Goal: Check status

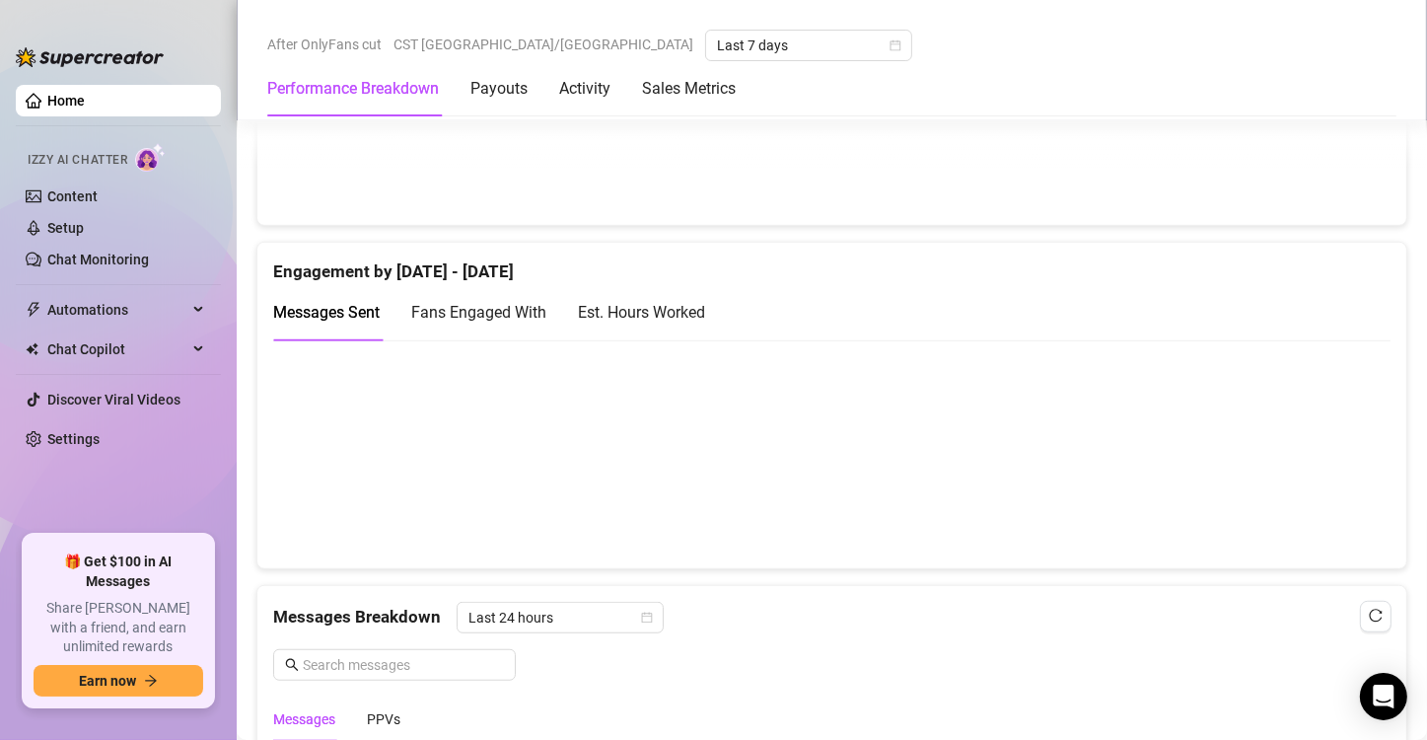
scroll to position [1233, 0]
click at [667, 308] on div "Est. Hours Worked" at bounding box center [641, 314] width 127 height 25
click at [528, 318] on span "Fans Engaged With" at bounding box center [478, 314] width 135 height 19
click at [646, 310] on div "Est. Hours Worked" at bounding box center [641, 314] width 127 height 25
click at [369, 318] on span "Messages Sent" at bounding box center [326, 314] width 107 height 19
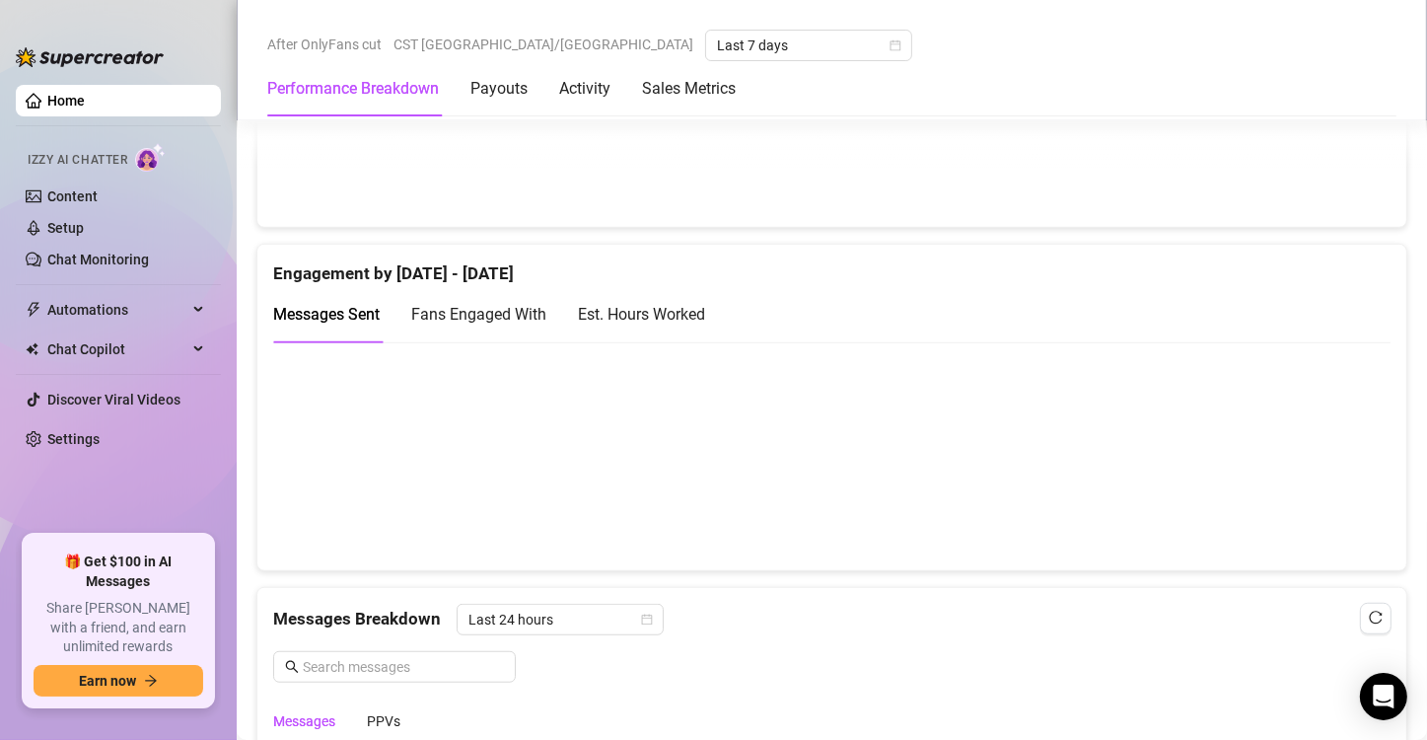
click at [987, 631] on div "Messages Breakdown Last 24 hours Messages PPVs" at bounding box center [832, 673] width 1118 height 139
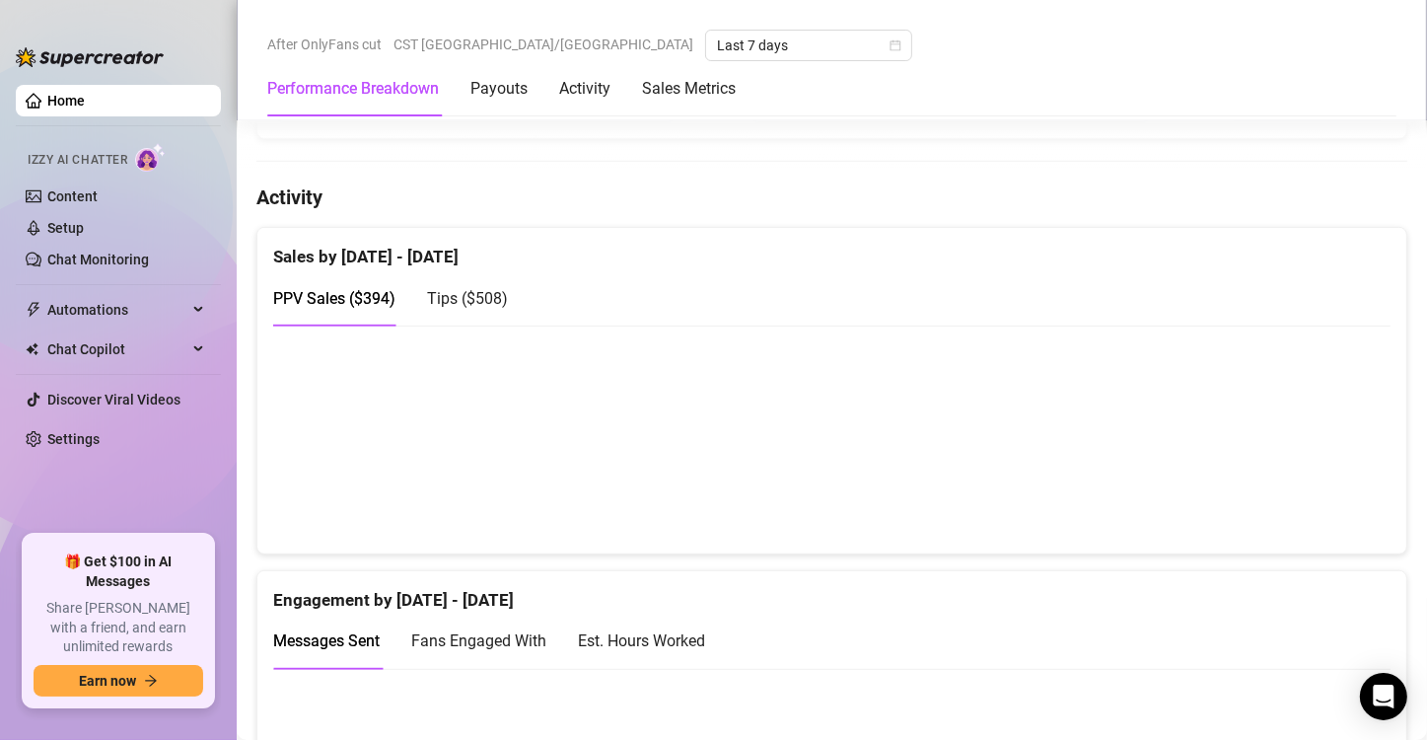
scroll to position [1040, 0]
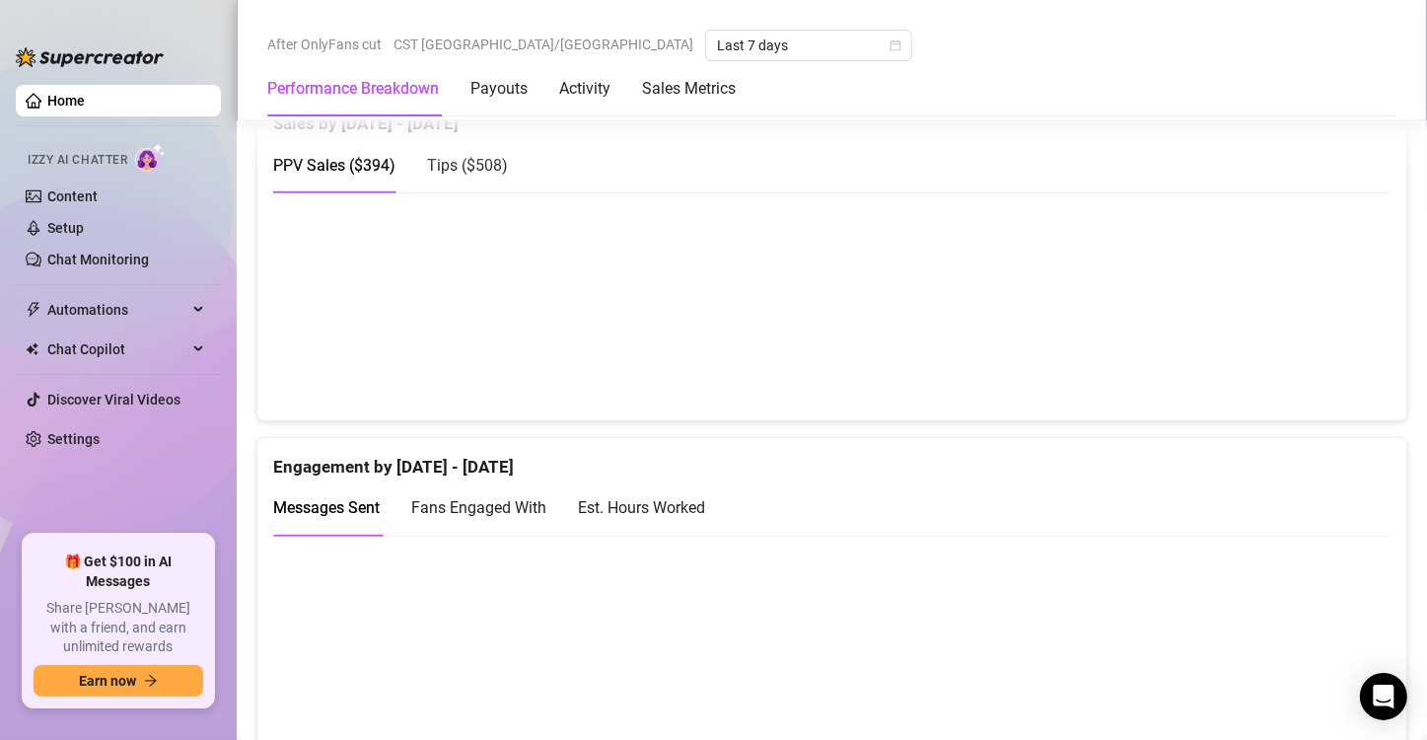
click at [668, 509] on div "Est. Hours Worked" at bounding box center [641, 507] width 127 height 25
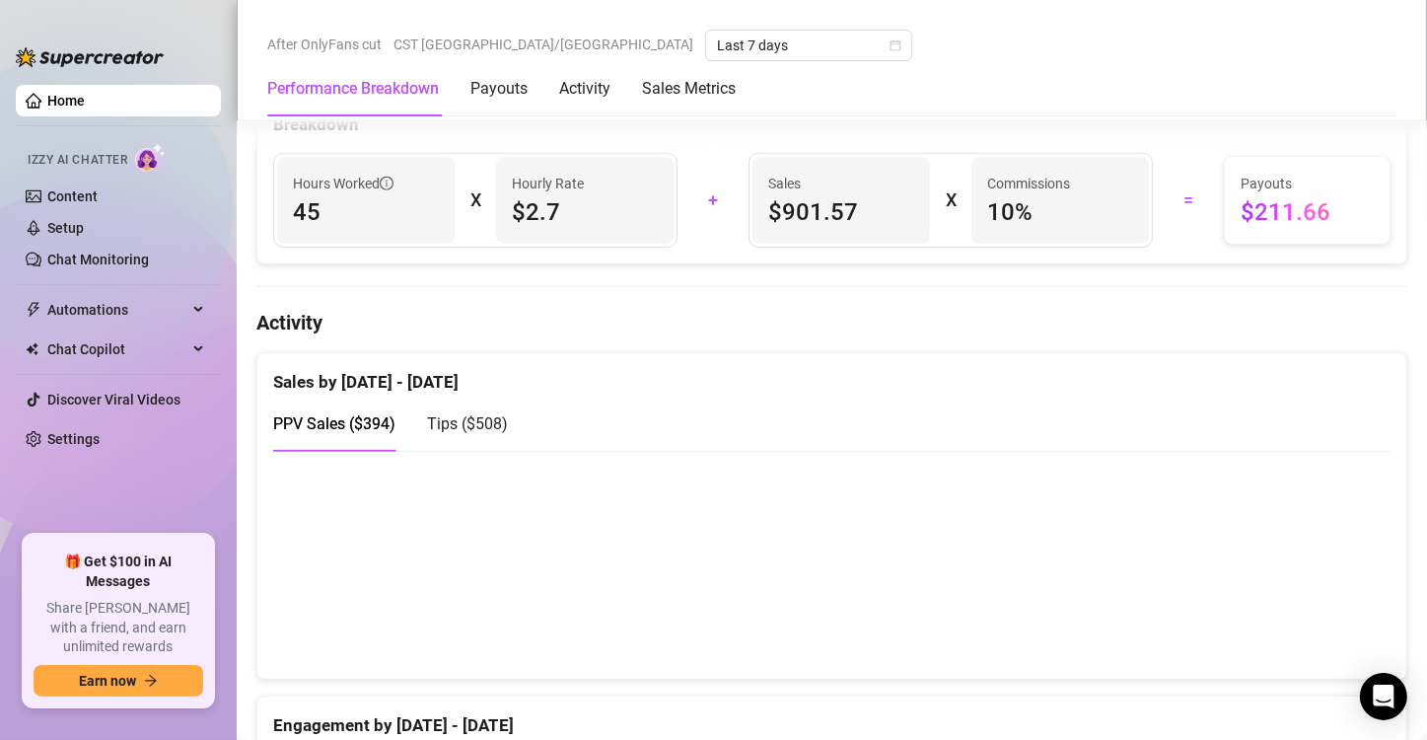
scroll to position [485, 0]
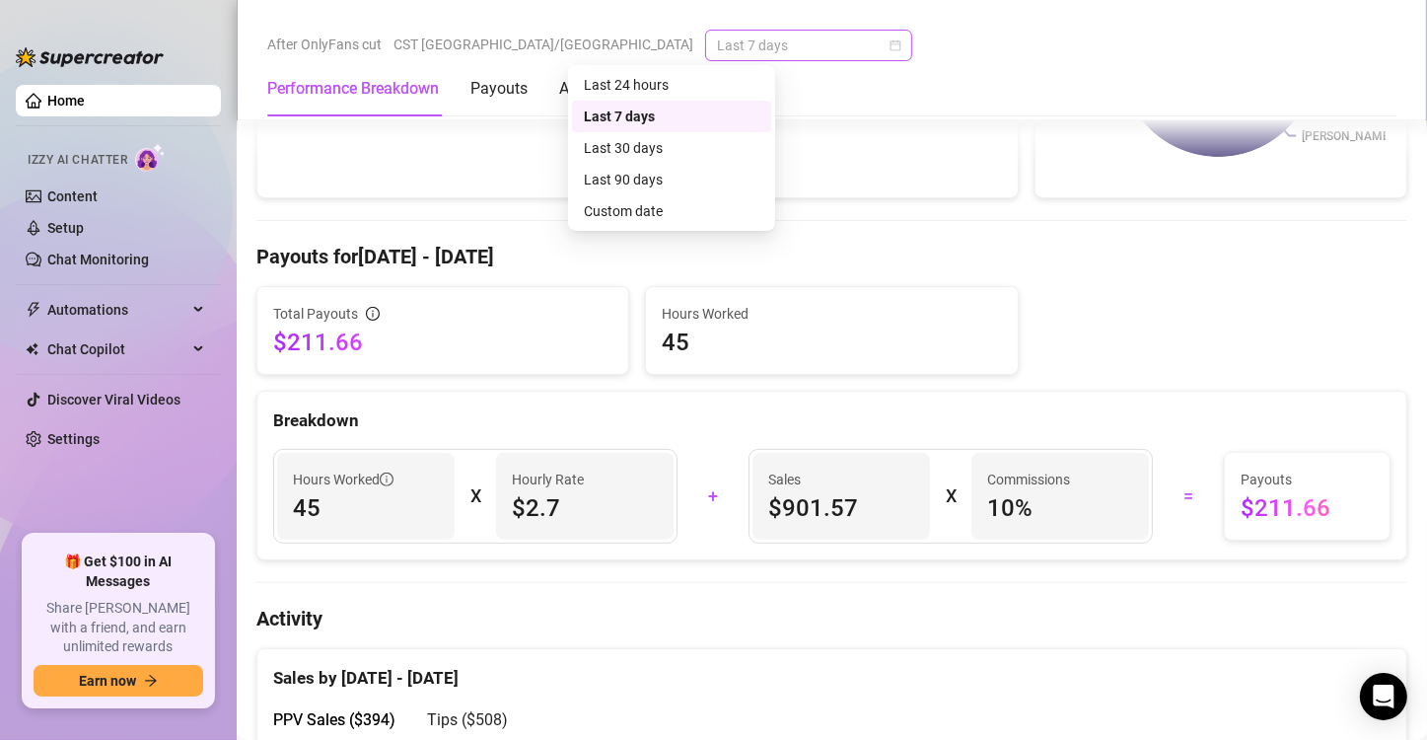
click at [719, 55] on span "Last 7 days" at bounding box center [808, 46] width 183 height 30
click at [658, 205] on div "Custom date" at bounding box center [672, 211] width 176 height 22
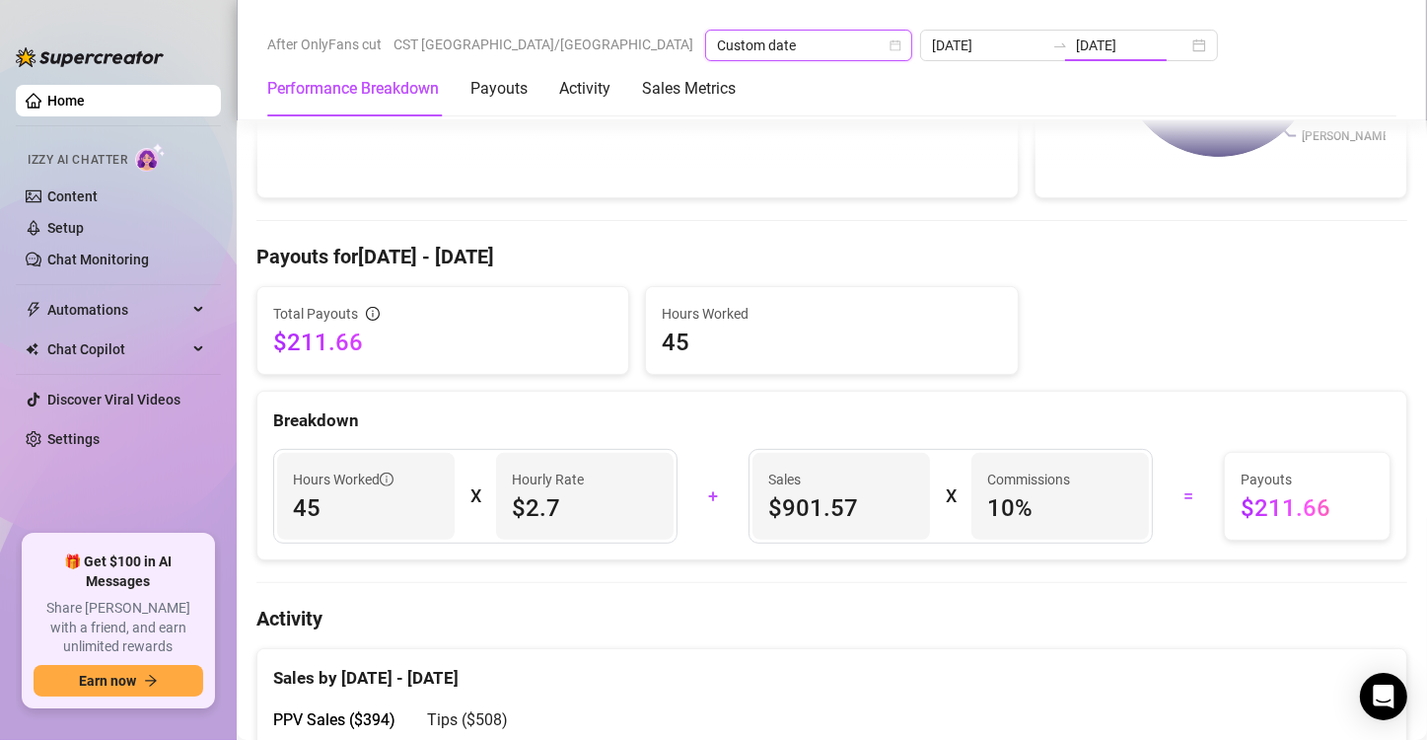
type input "[DATE]"
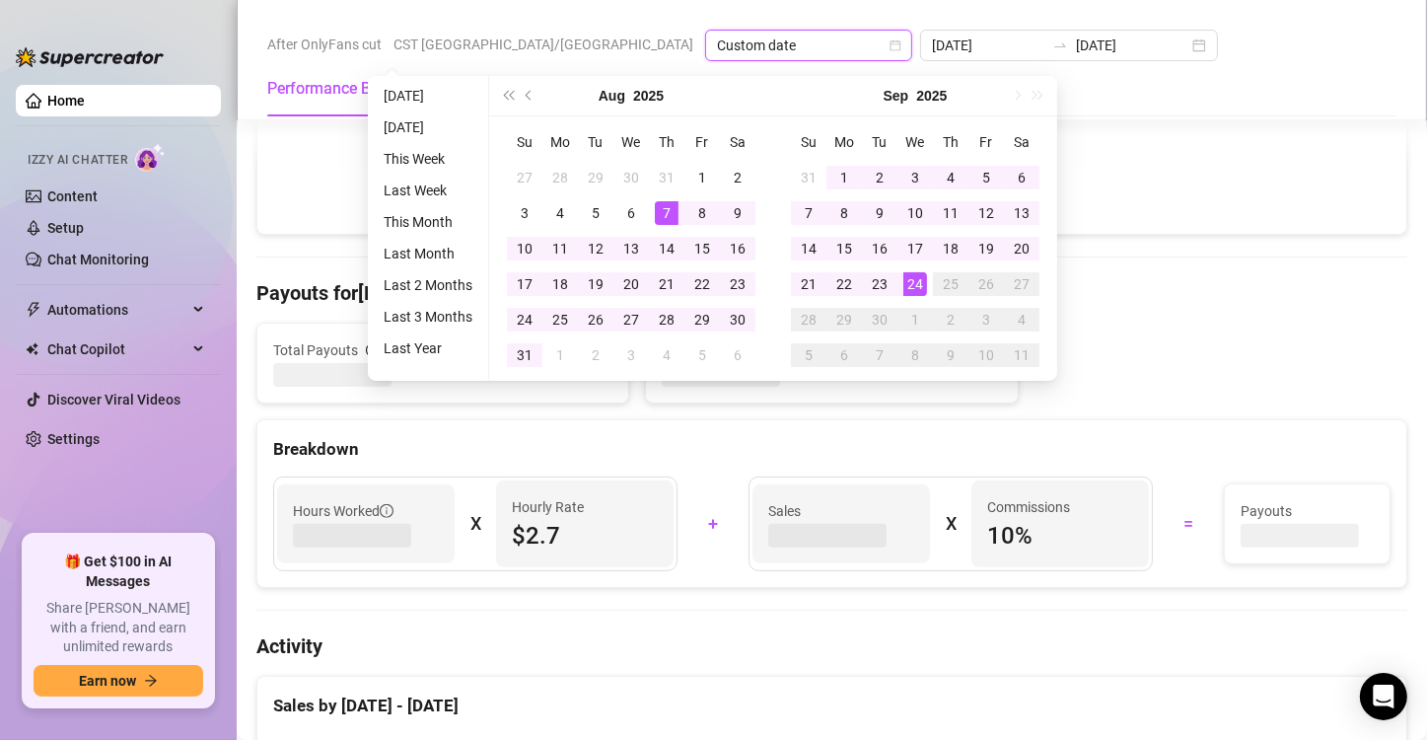
type input "2025-08-07"
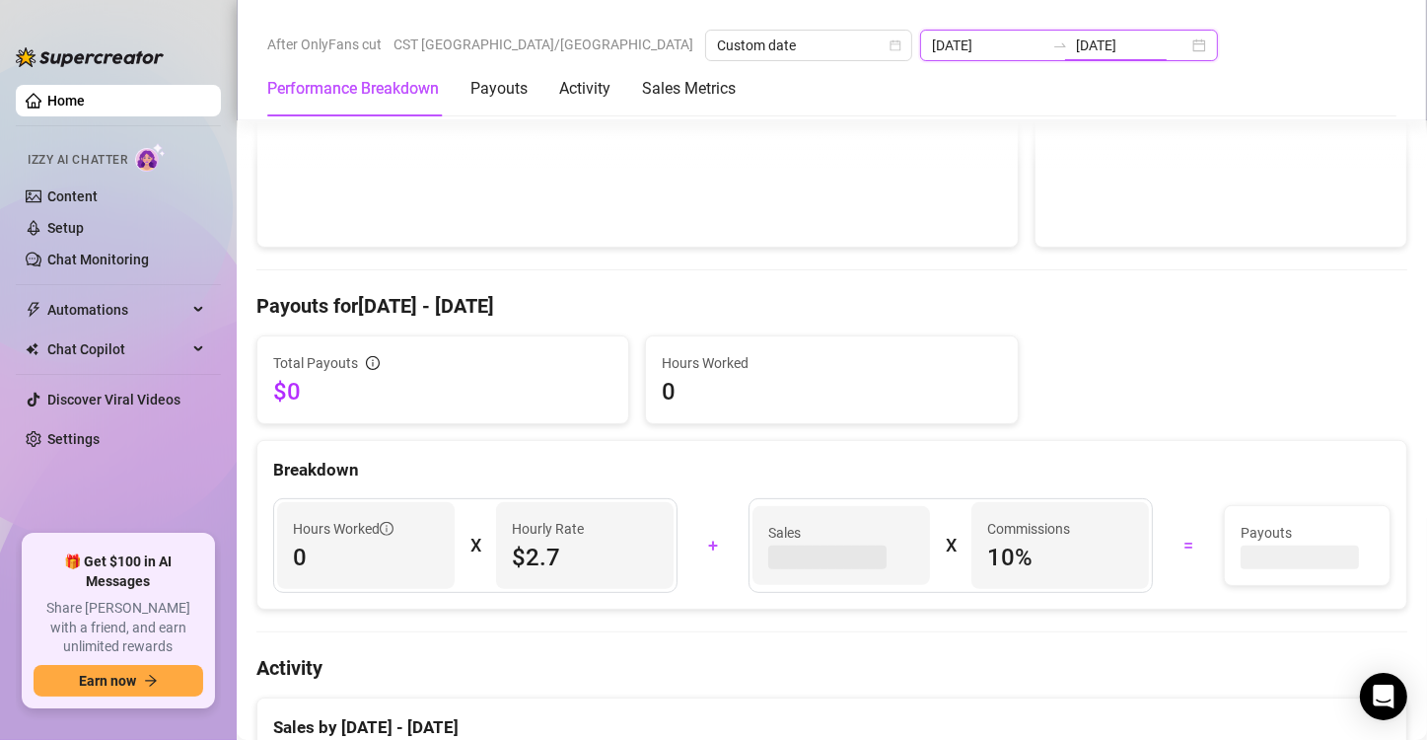
click at [1076, 43] on input "2025-09-24" at bounding box center [1132, 46] width 112 height 22
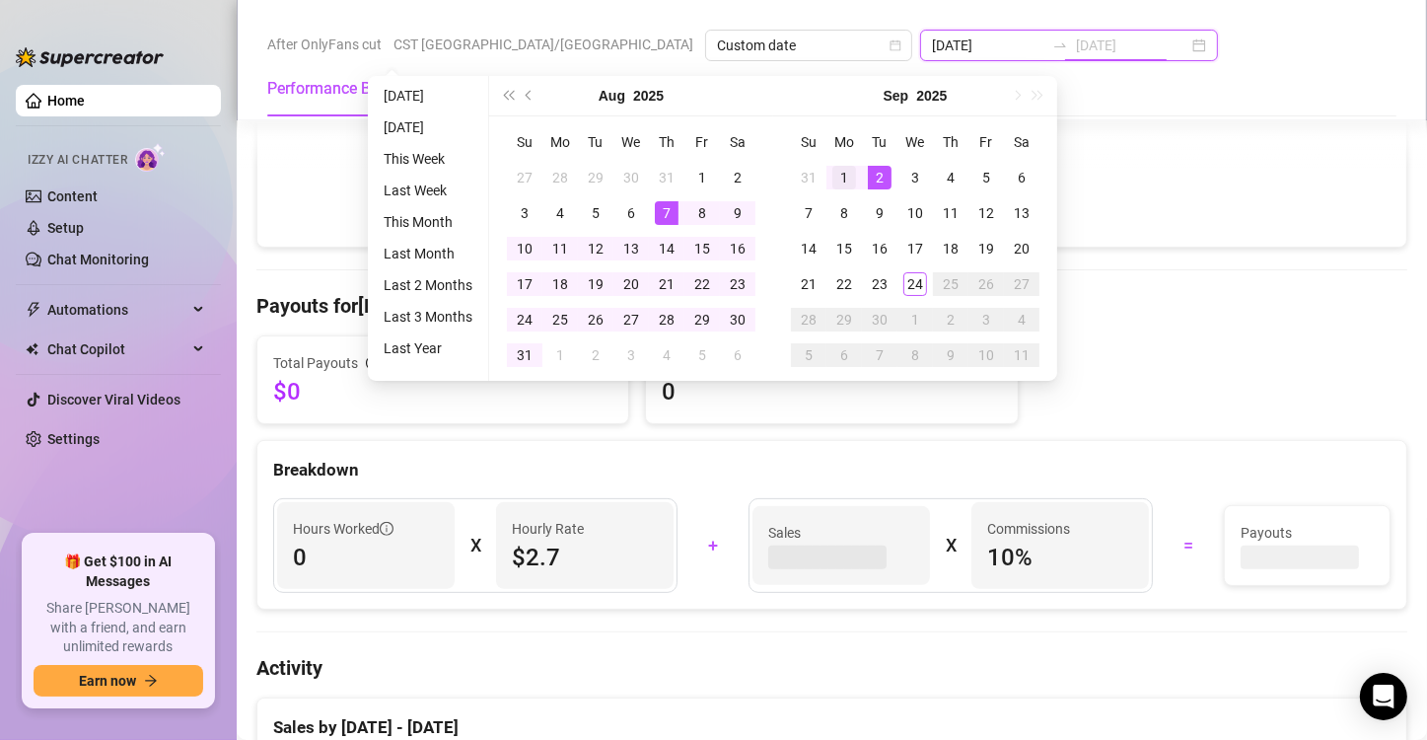
type input "2025-09-01"
click at [839, 178] on div "1" at bounding box center [845, 178] width 24 height 24
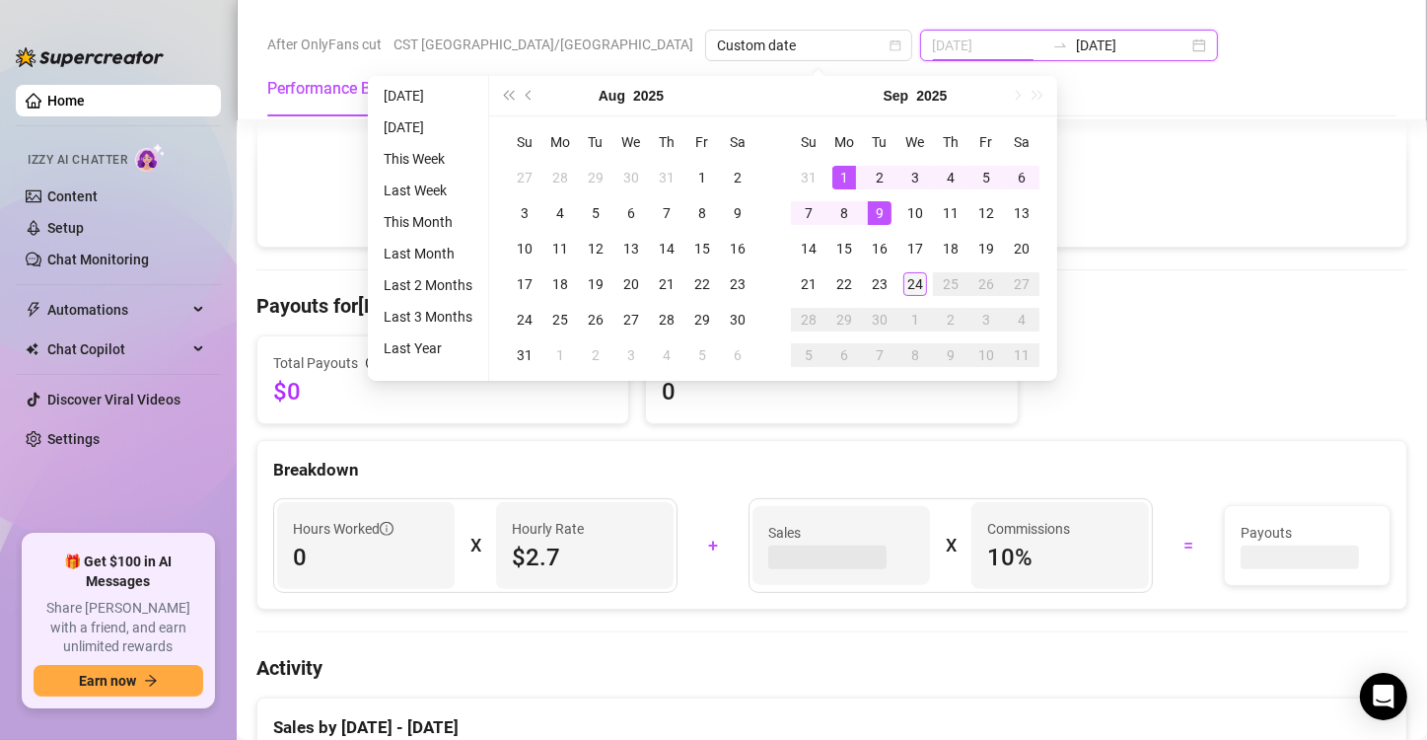
type input "2025-09-24"
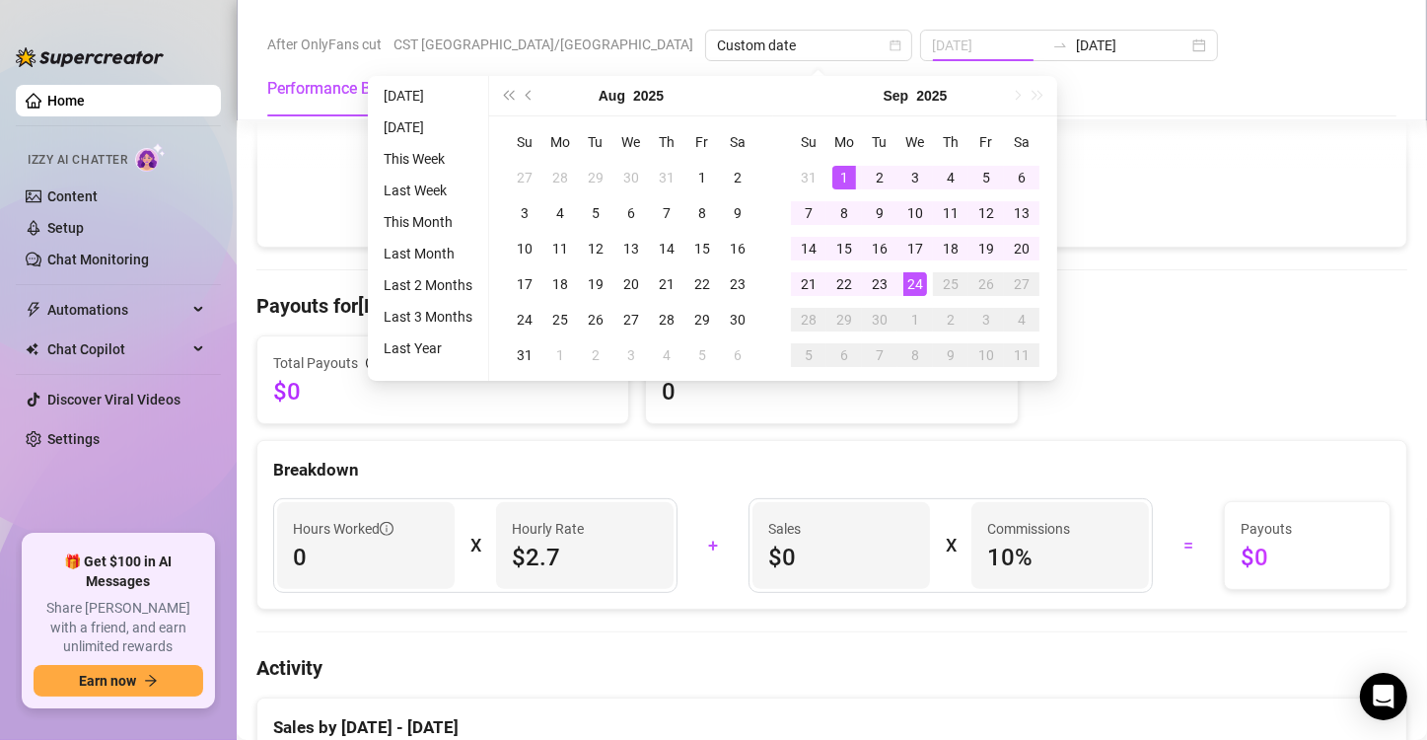
click at [906, 288] on div "24" at bounding box center [916, 284] width 24 height 24
type input "2025-09-24"
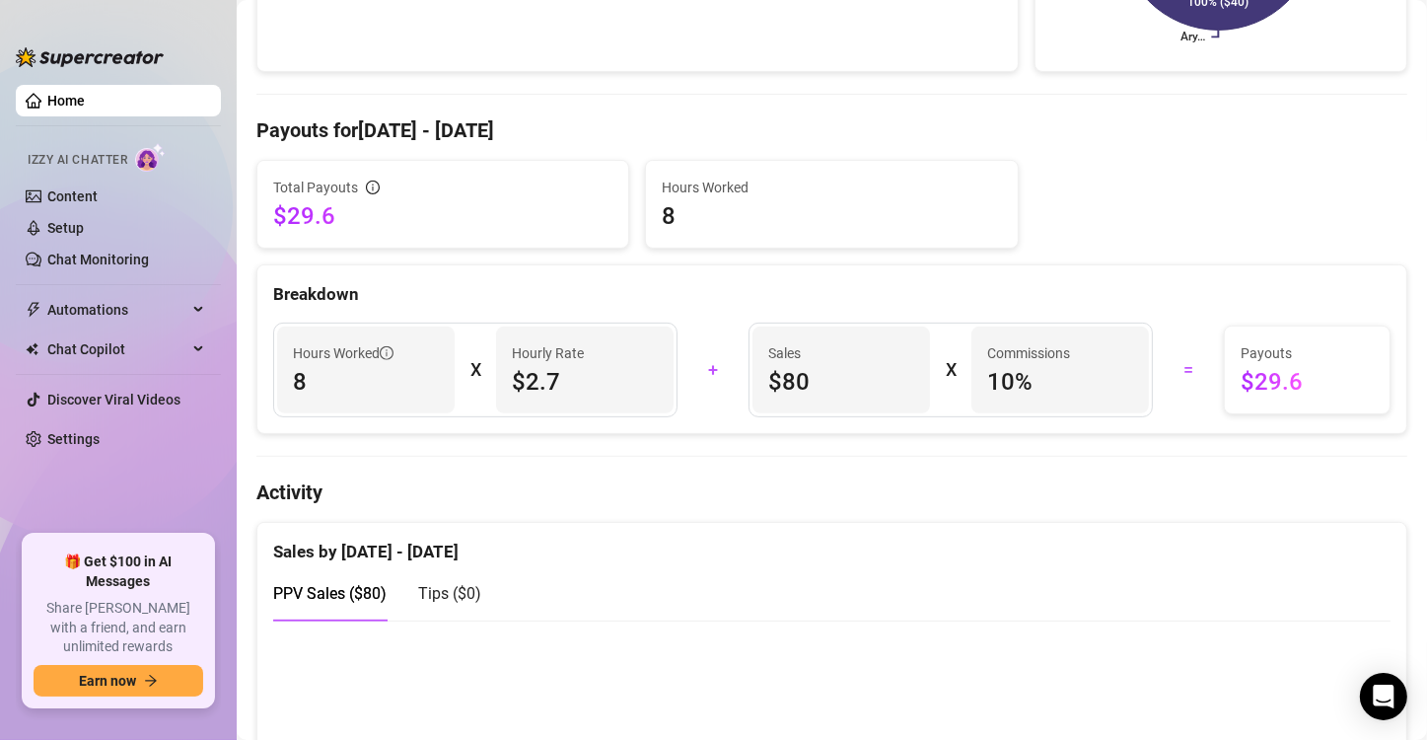
scroll to position [0, 0]
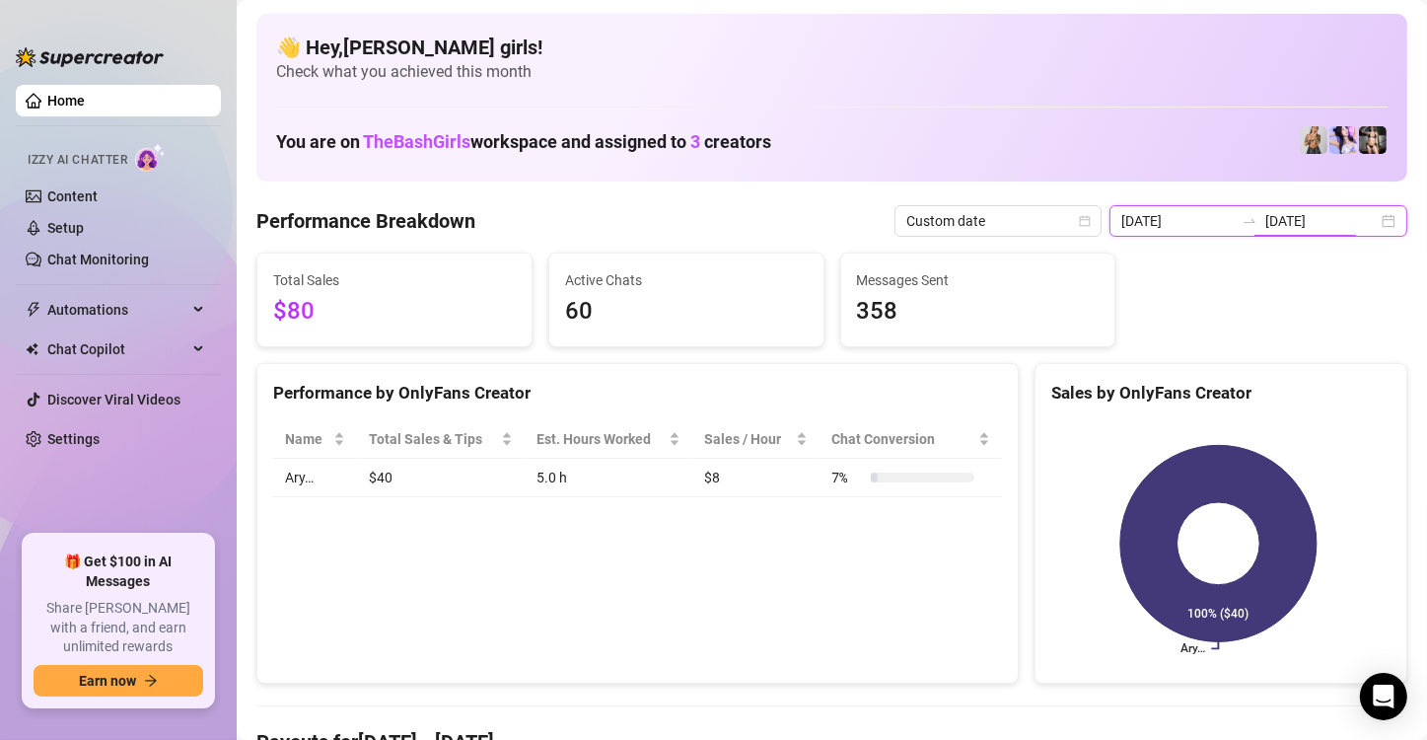
click at [1268, 225] on input "2025-09-24" at bounding box center [1322, 221] width 112 height 22
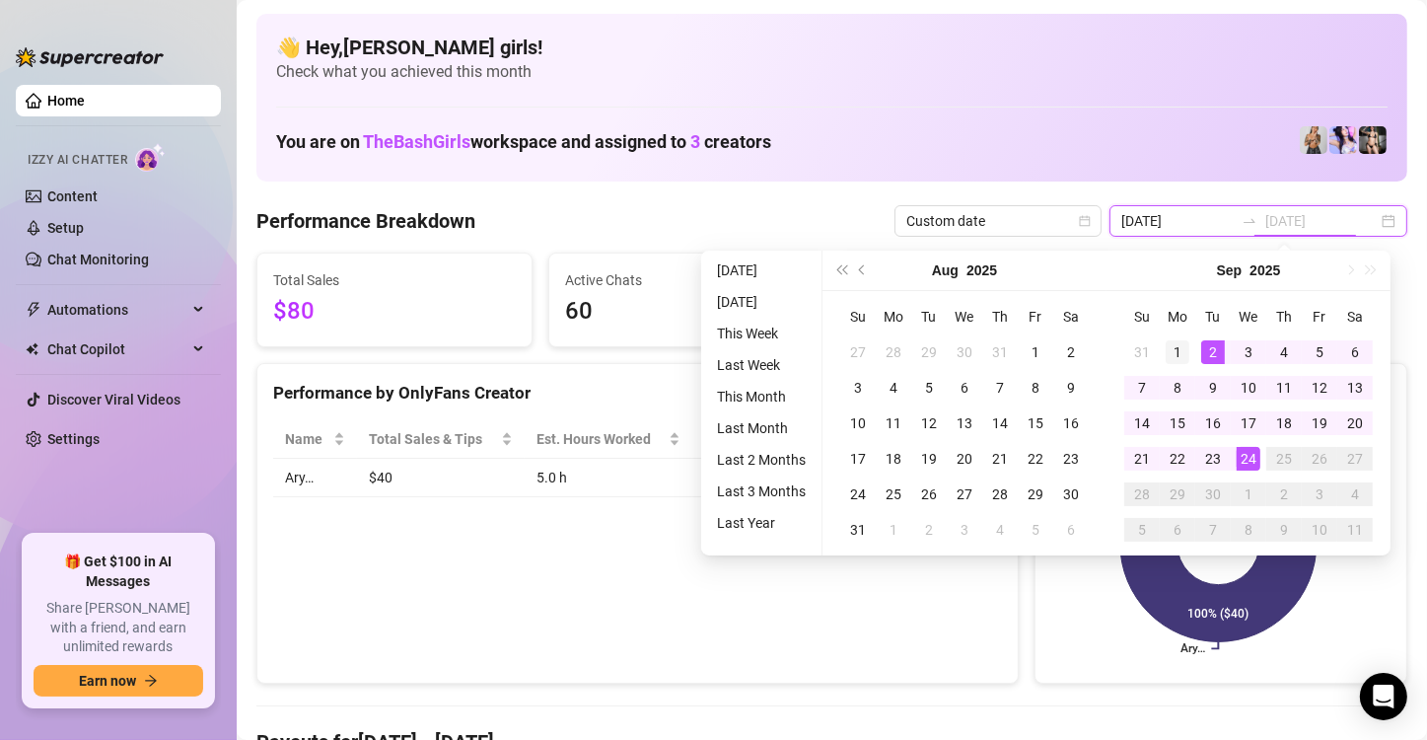
type input "2025-09-01"
click at [1177, 359] on div "1" at bounding box center [1178, 352] width 24 height 24
type input "2025-09-24"
click at [1251, 462] on div "24" at bounding box center [1249, 459] width 24 height 24
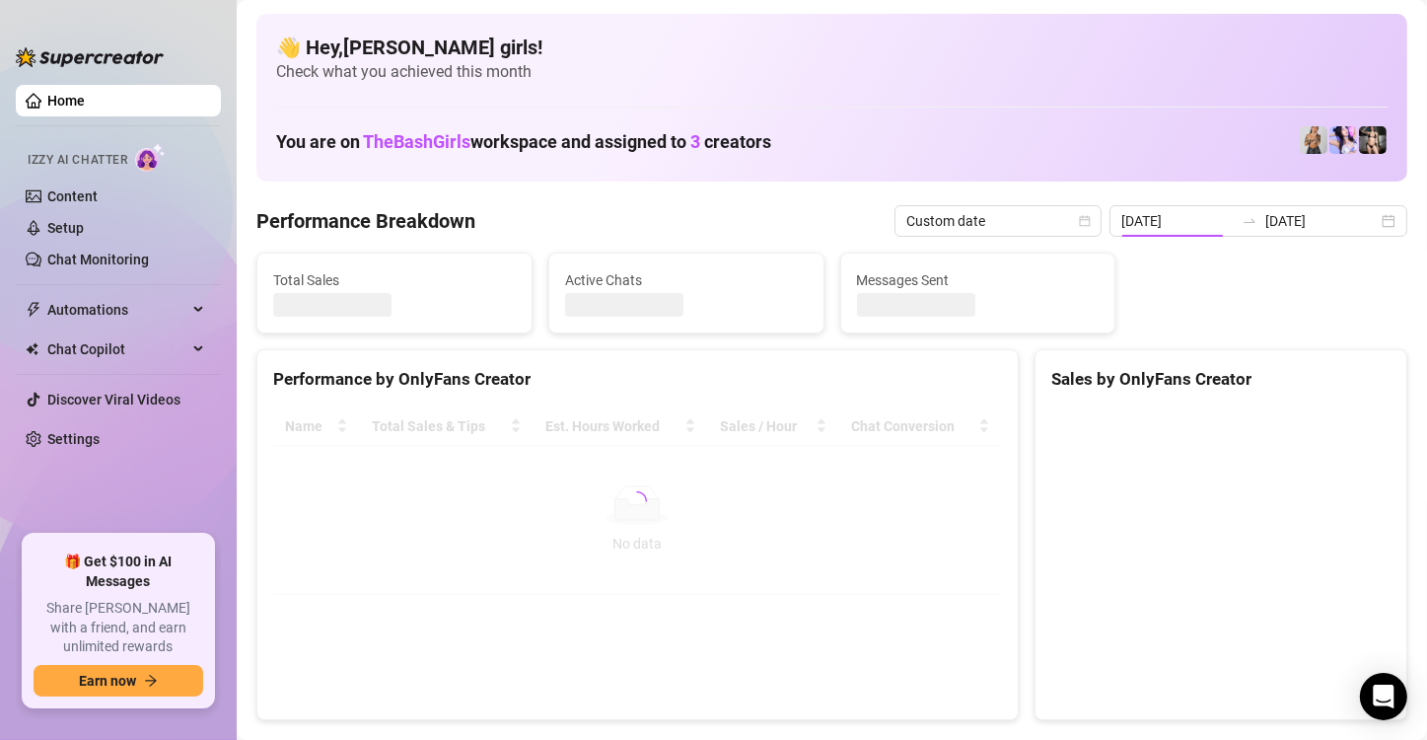
type input "2025-09-01"
type input "2025-09-24"
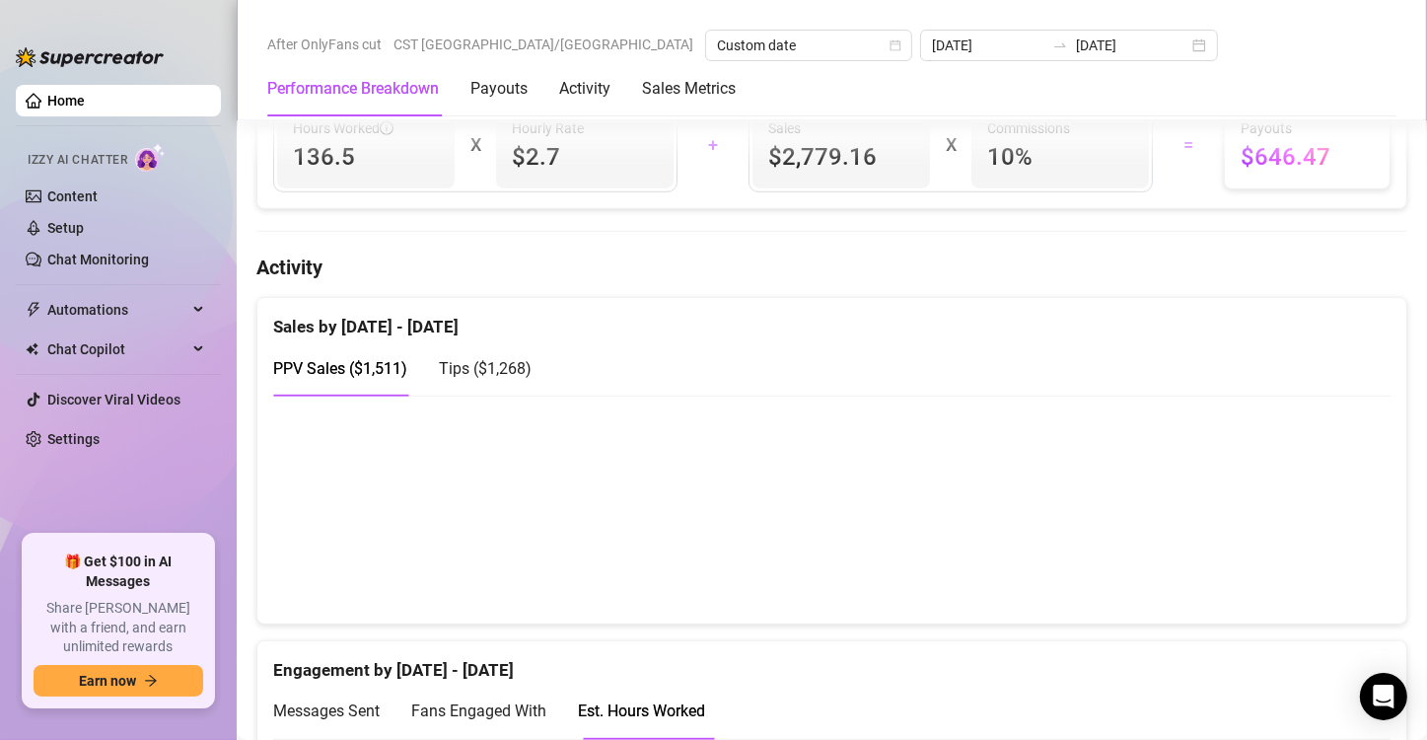
scroll to position [835, 0]
click at [473, 360] on span "Tips ( $1,268 )" at bounding box center [485, 369] width 93 height 19
click at [329, 375] on span "PPV Sales ( $1,511 )" at bounding box center [340, 369] width 134 height 19
